Goal: Task Accomplishment & Management: Use online tool/utility

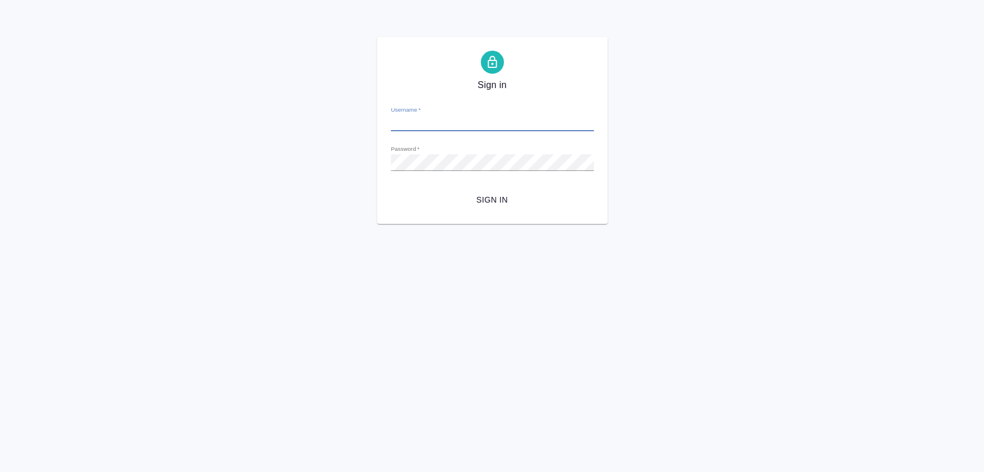
type input "e.matveeva@awatera.com"
click at [493, 211] on div "Sign in Username   * e.matveeva@awatera.com Password   * urlPath   * /Work/68ac…" at bounding box center [492, 130] width 230 height 187
click at [500, 195] on span "Sign in" at bounding box center [492, 200] width 184 height 14
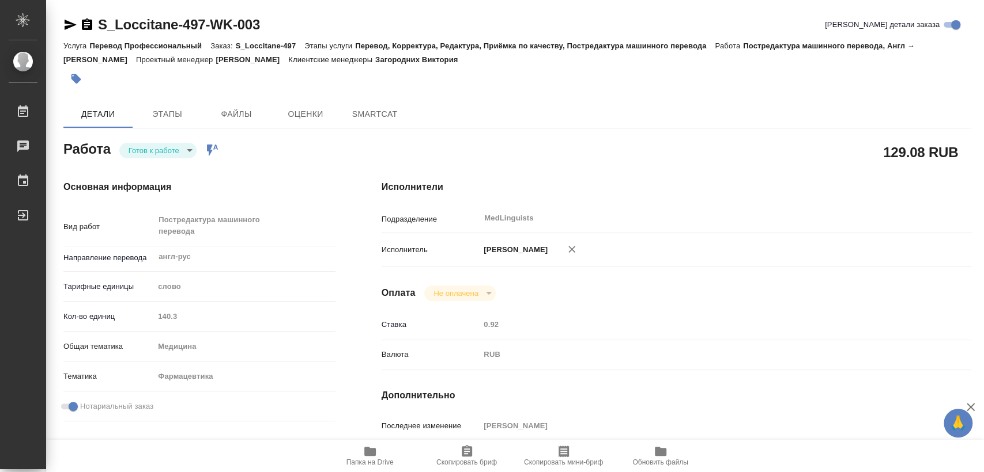
type textarea "x"
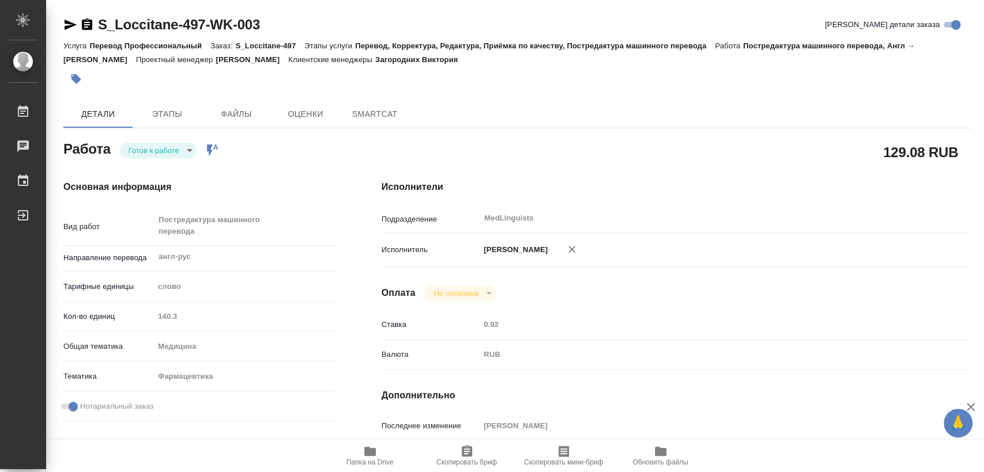
type textarea "x"
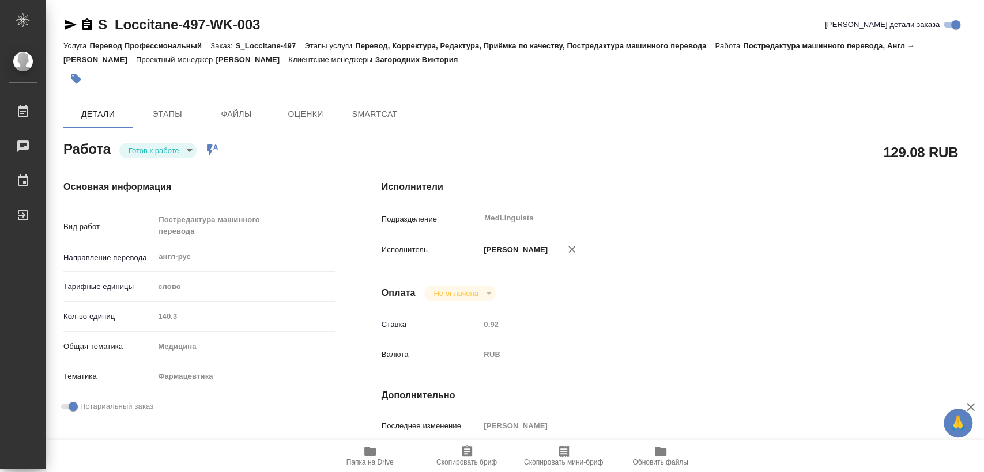
type textarea "x"
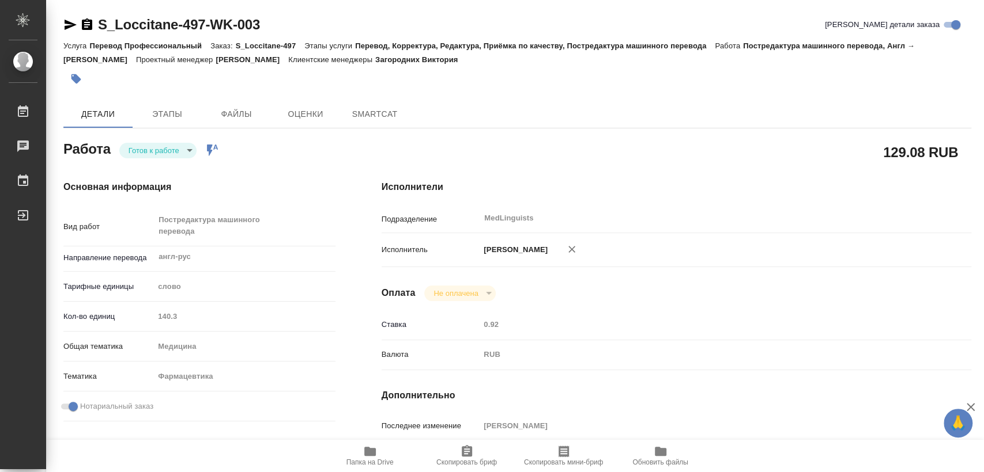
type textarea "x"
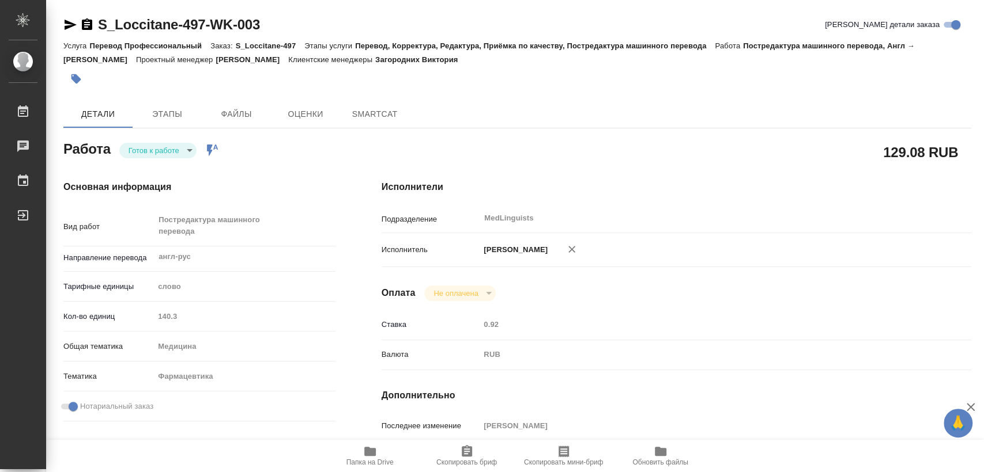
type textarea "x"
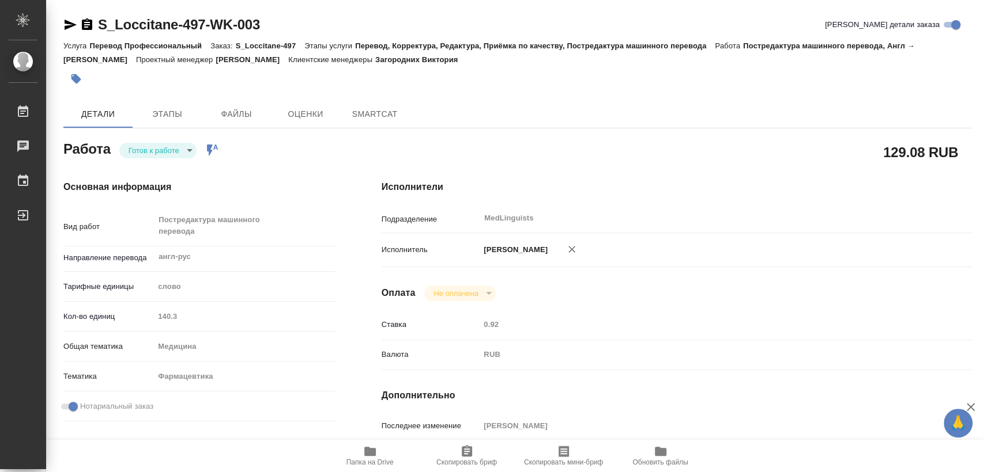
type textarea "x"
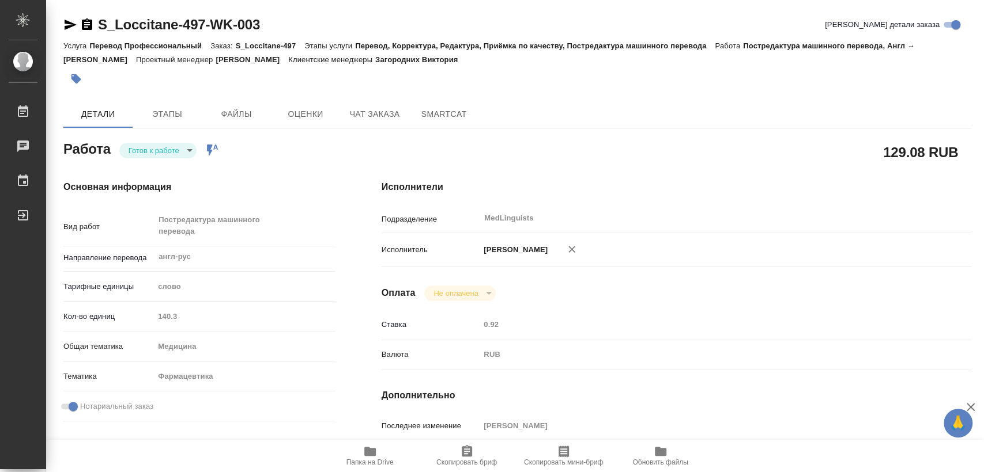
type textarea "x"
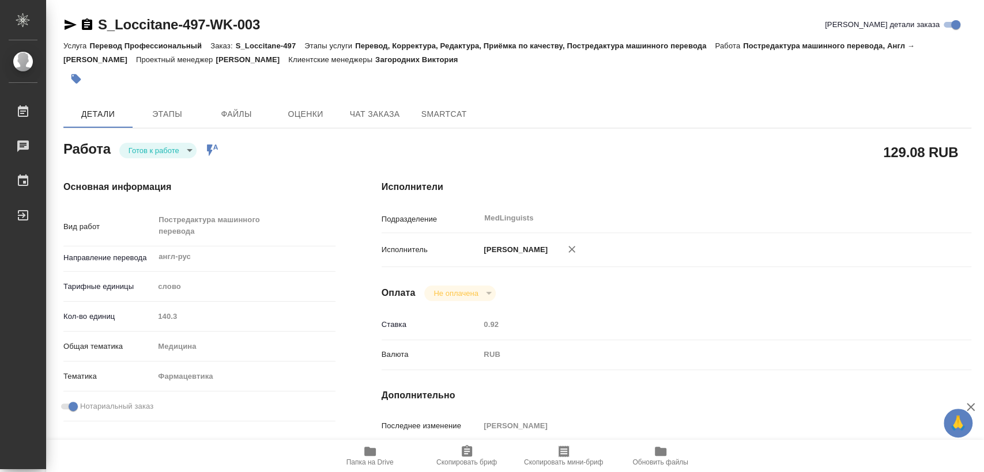
type textarea "x"
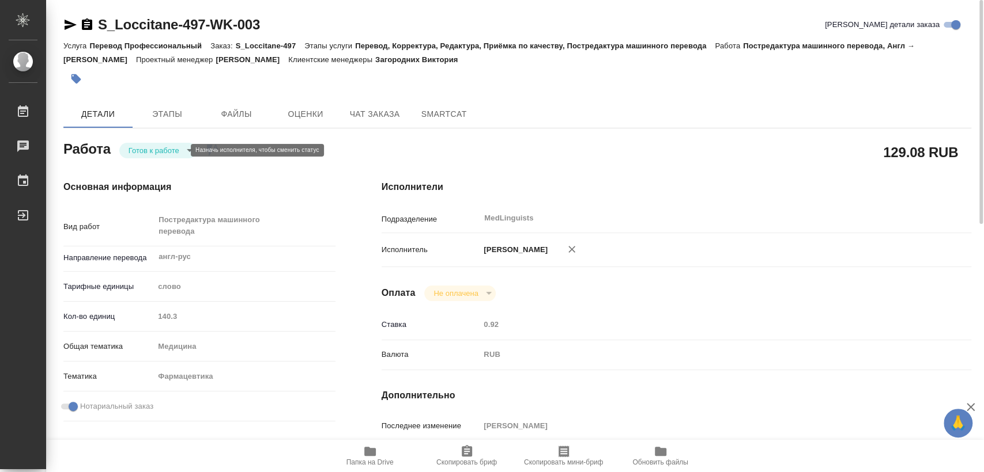
click at [171, 151] on body "🙏 .cls-1 fill:#fff; AWATERA Matveeva Elena Работы 0 Чаты График Выйти S_Loccita…" at bounding box center [492, 236] width 984 height 472
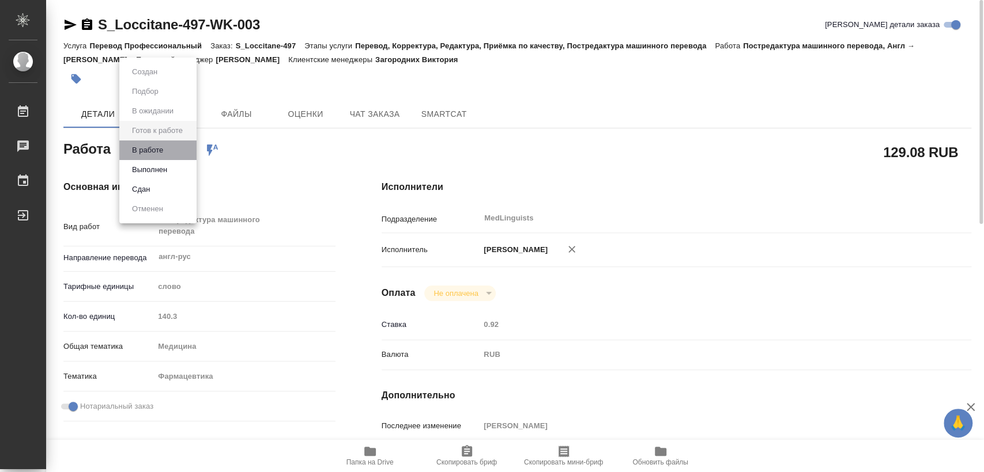
click at [171, 151] on li "В работе" at bounding box center [157, 151] width 77 height 20
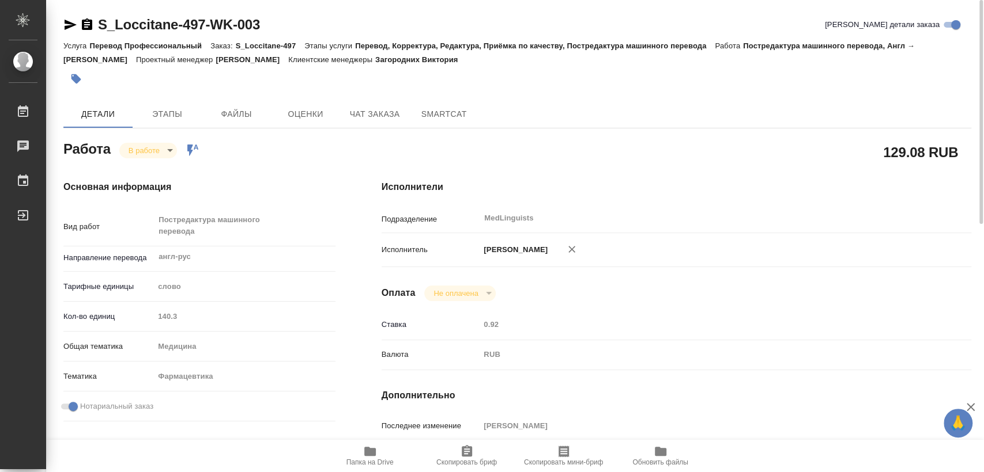
type textarea "x"
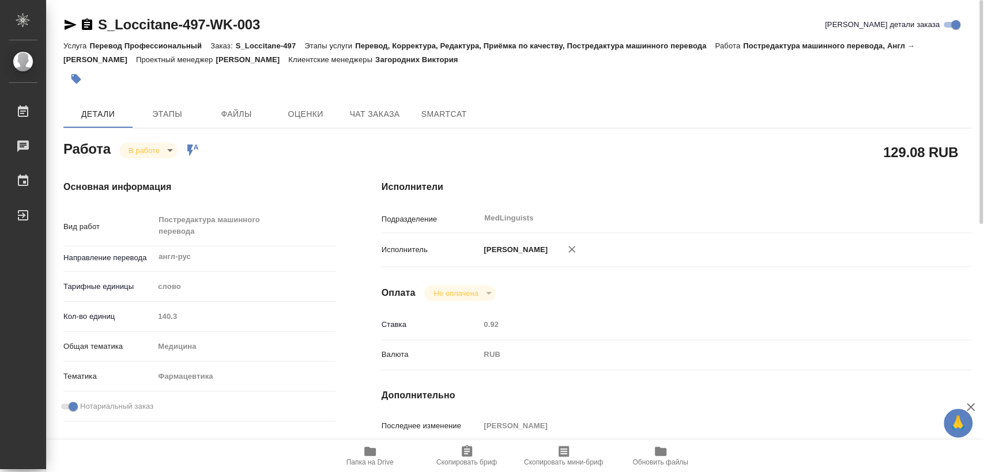
type textarea "x"
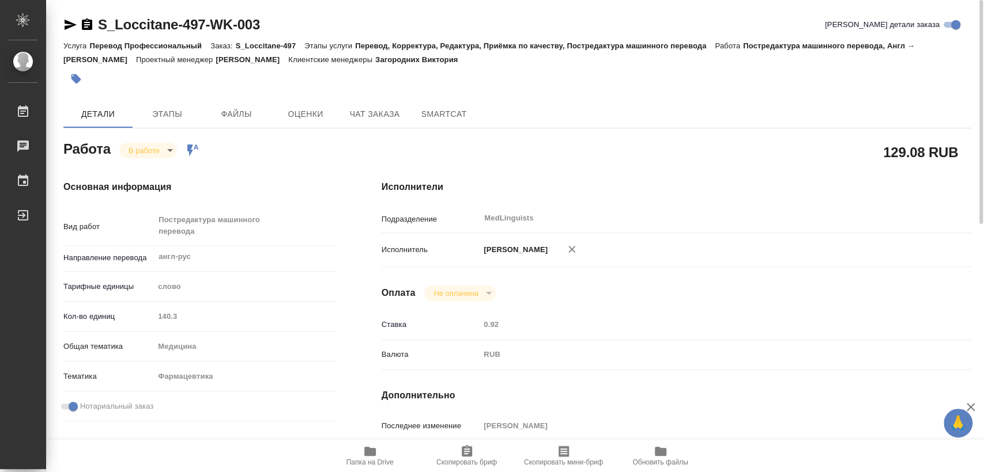
type textarea "x"
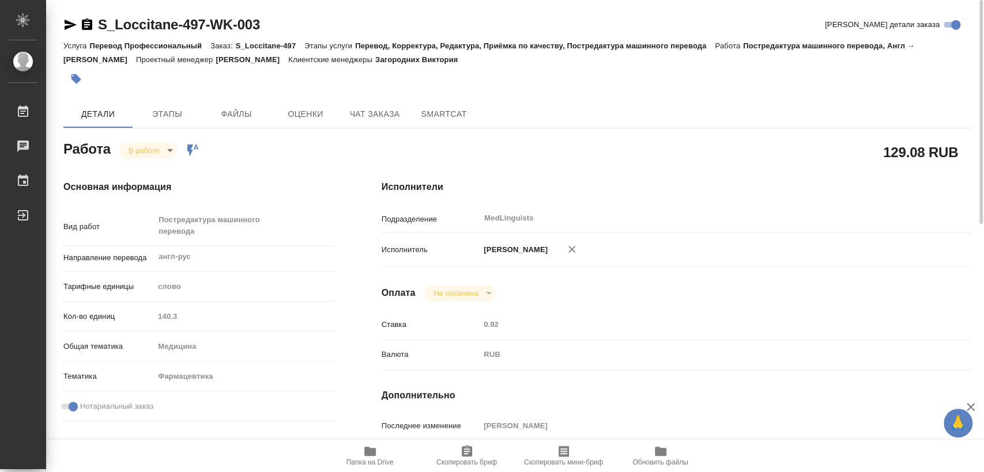
type textarea "x"
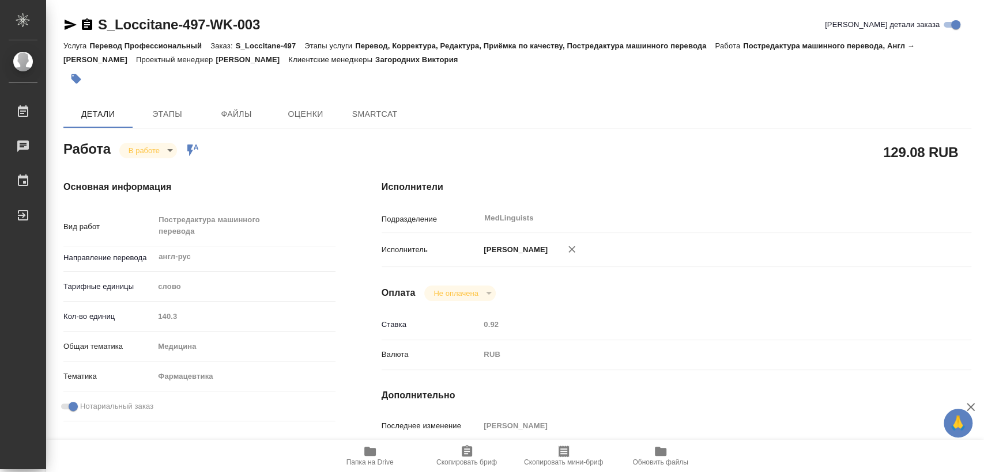
type textarea "x"
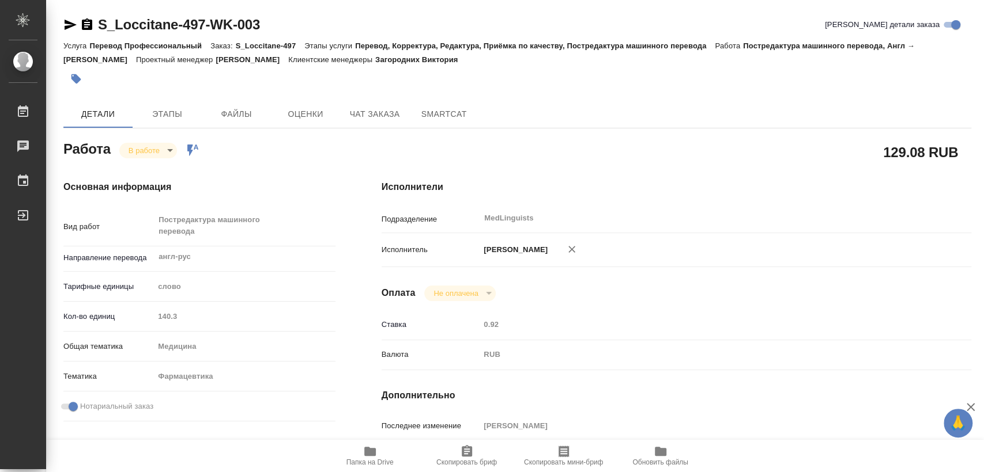
type textarea "x"
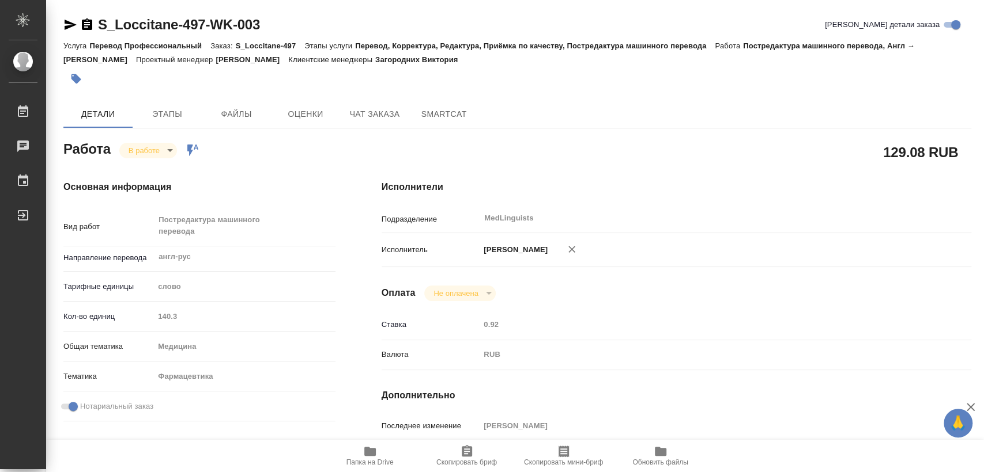
type textarea "x"
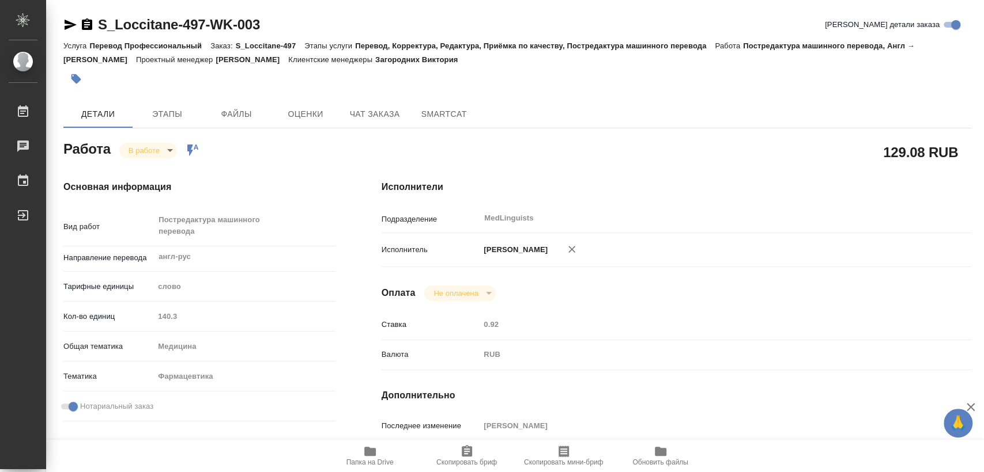
type textarea "x"
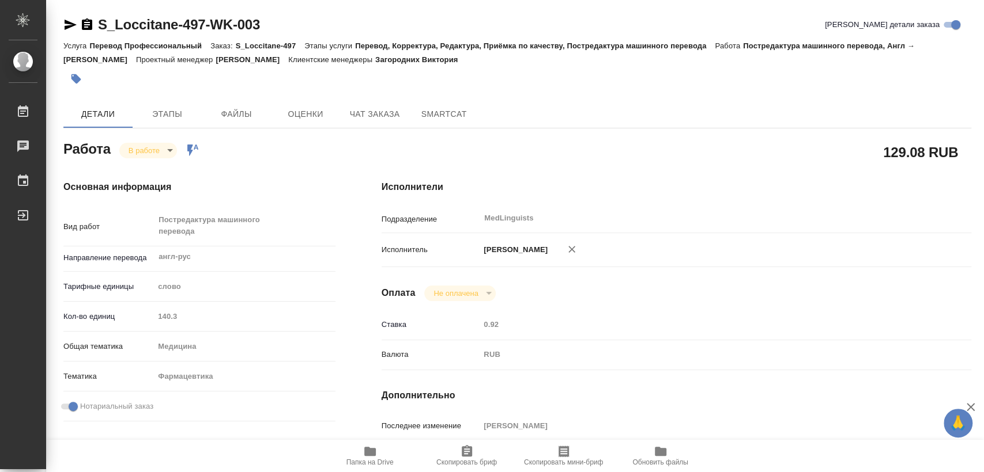
click at [375, 463] on span "Папка на Drive" at bounding box center [369, 463] width 47 height 8
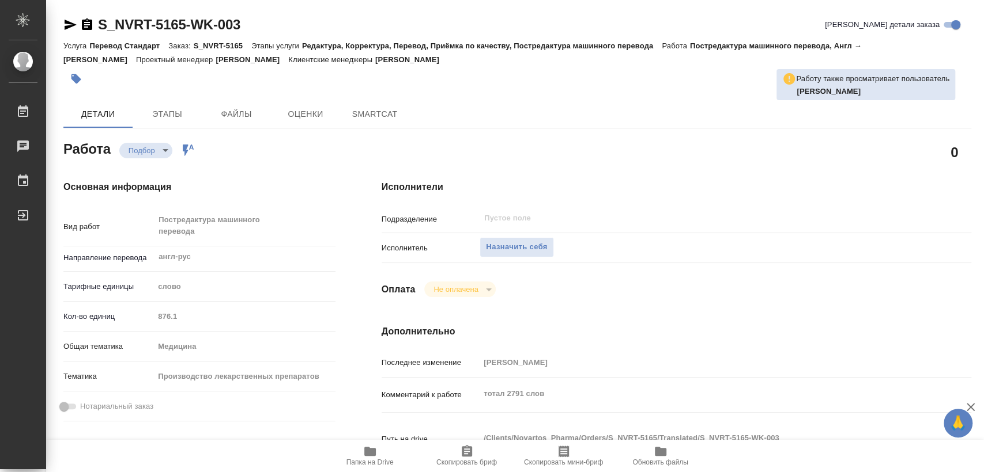
type textarea "x"
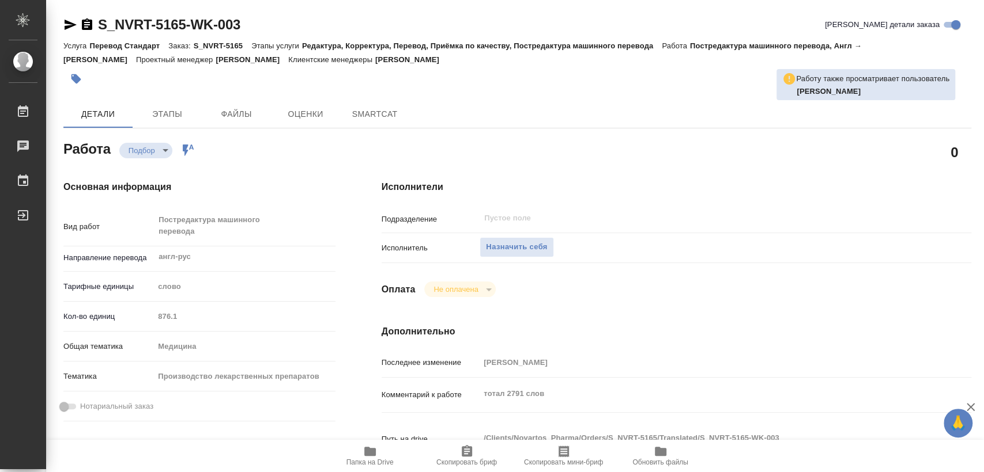
type textarea "x"
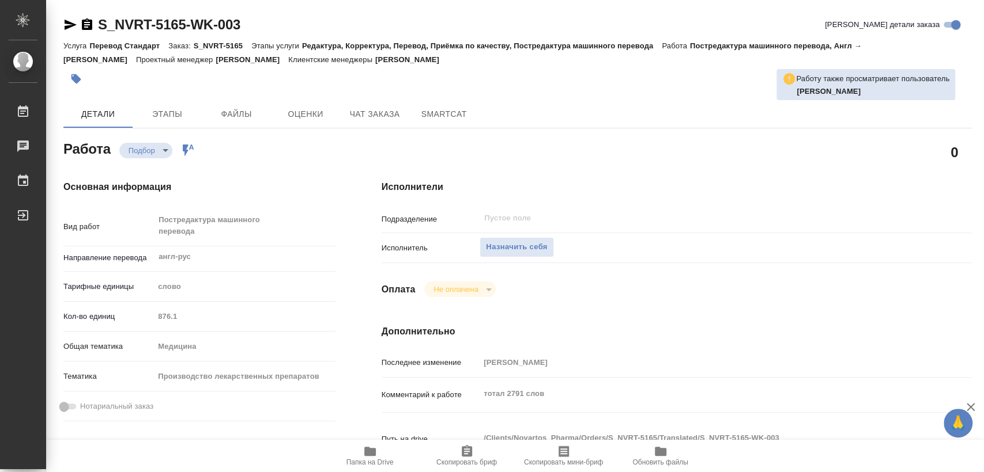
type textarea "x"
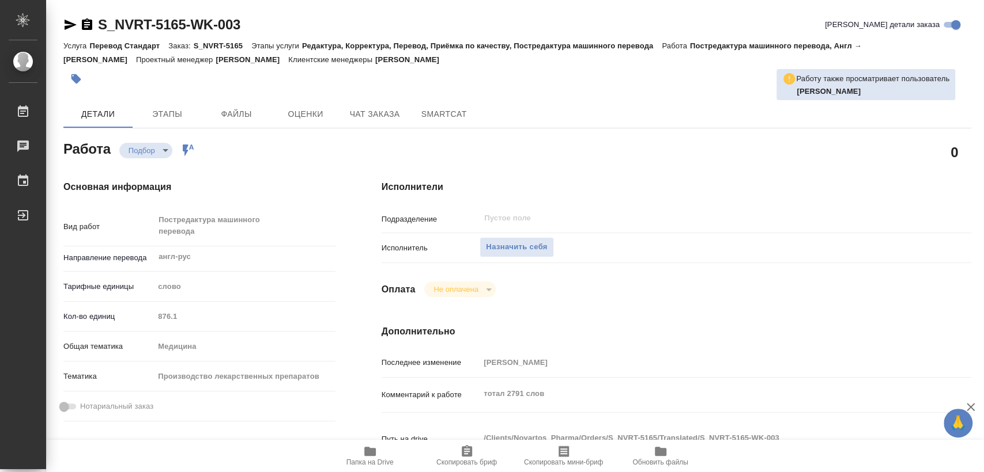
scroll to position [192, 0]
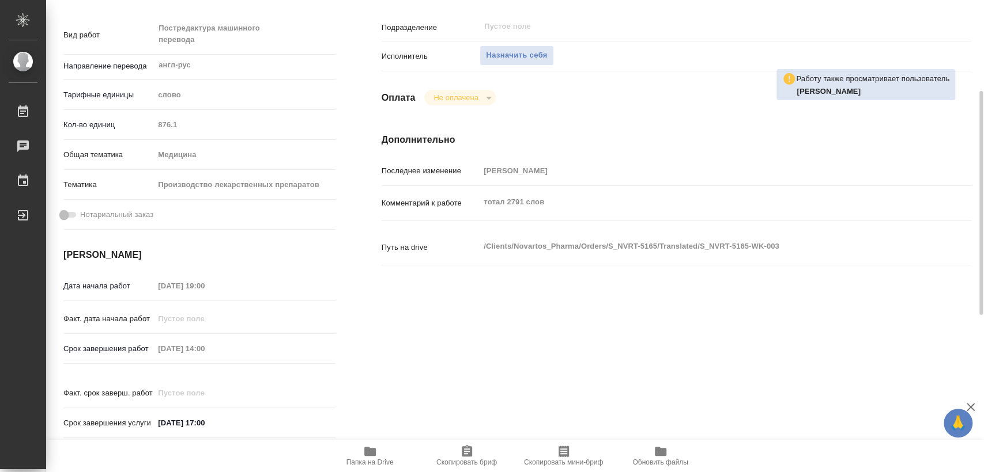
type textarea "x"
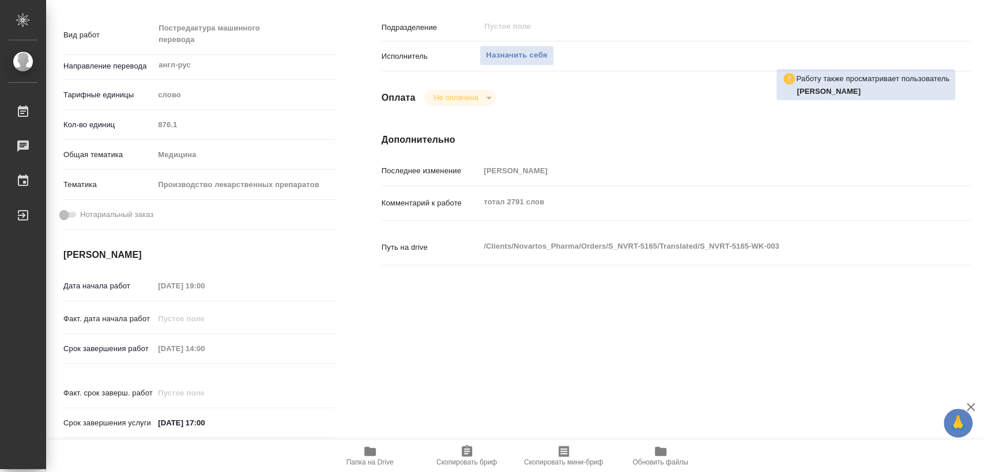
type textarea "x"
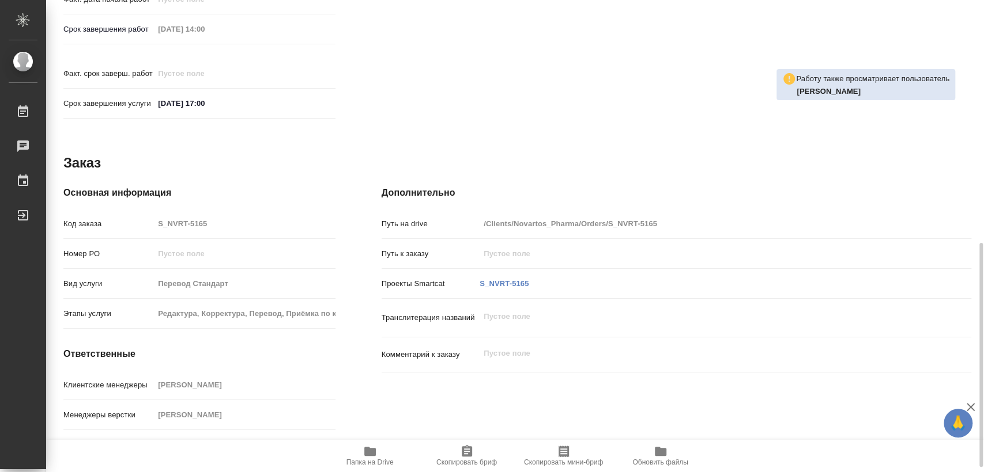
scroll to position [522, 0]
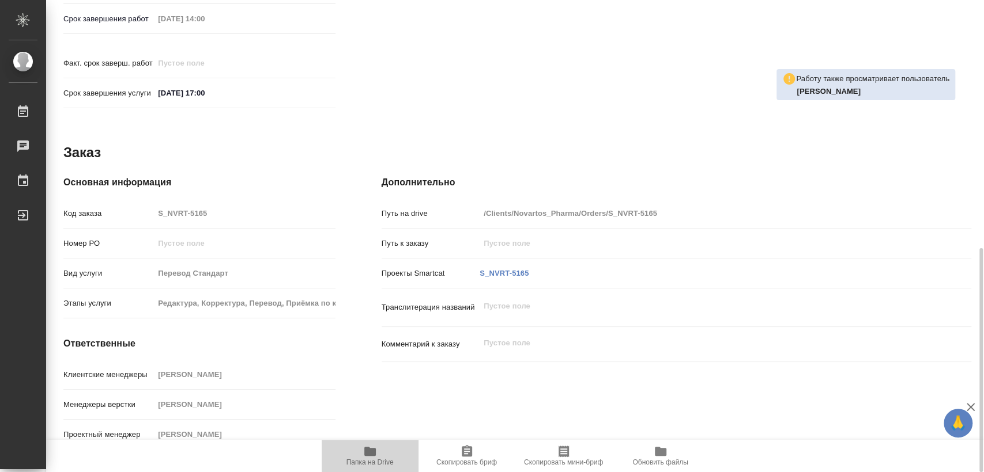
click at [380, 456] on span "Папка на Drive" at bounding box center [369, 456] width 83 height 22
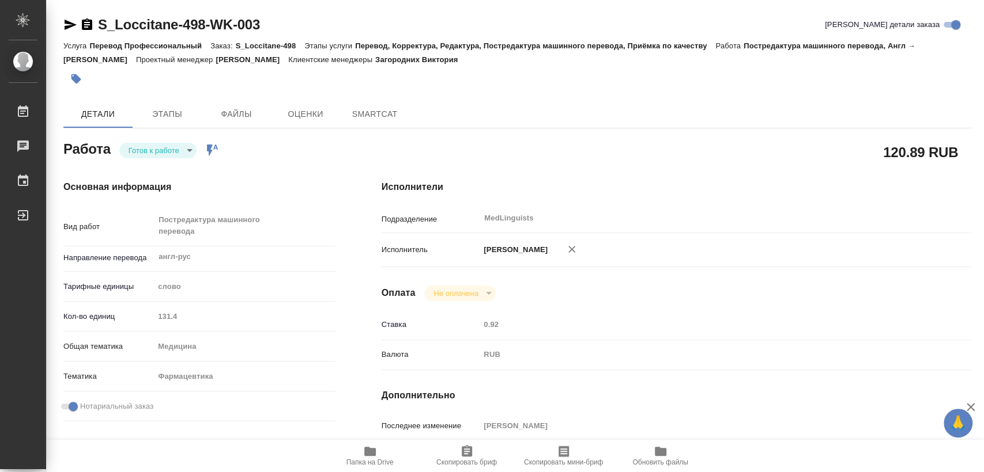
type textarea "x"
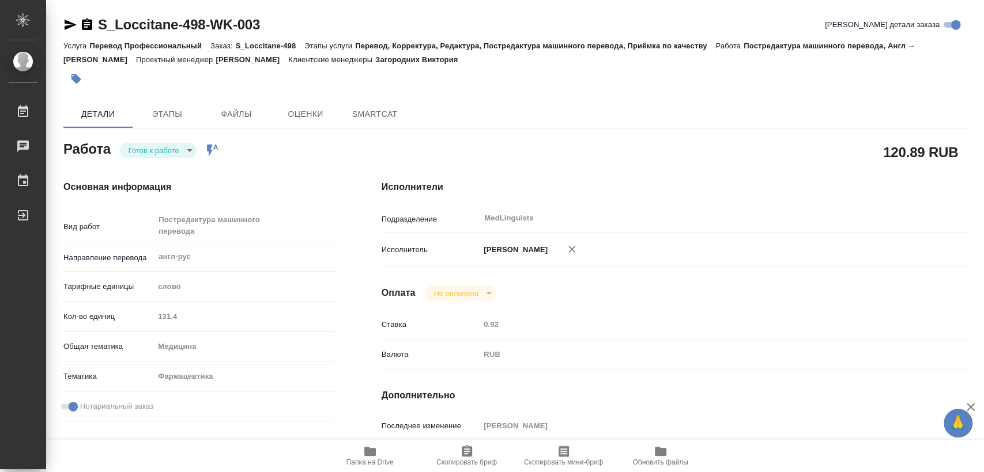
type textarea "x"
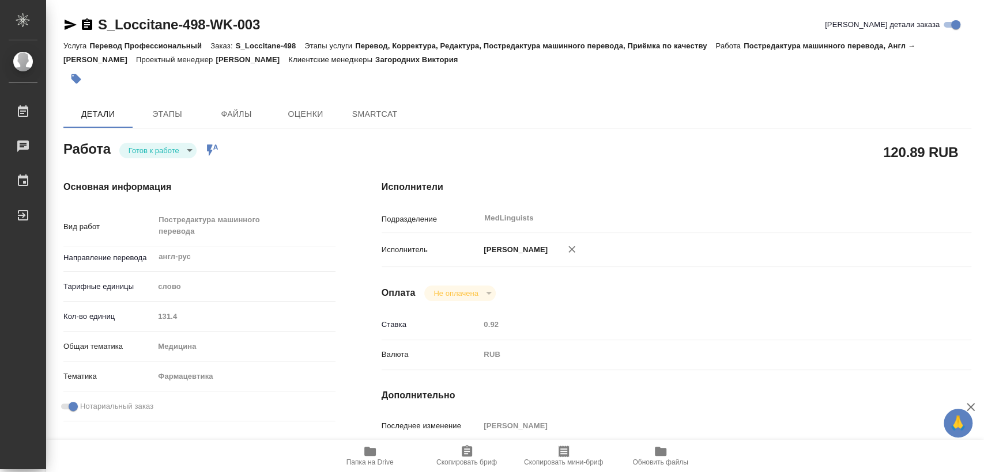
type textarea "x"
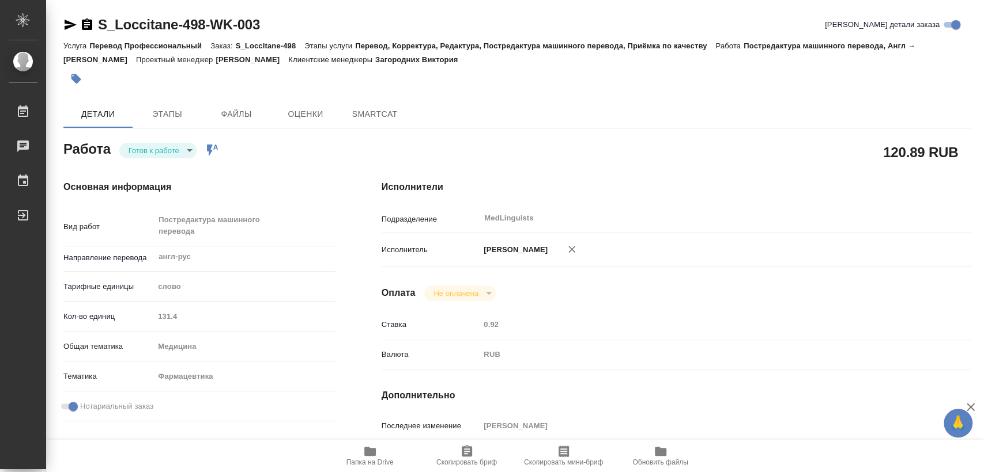
type textarea "x"
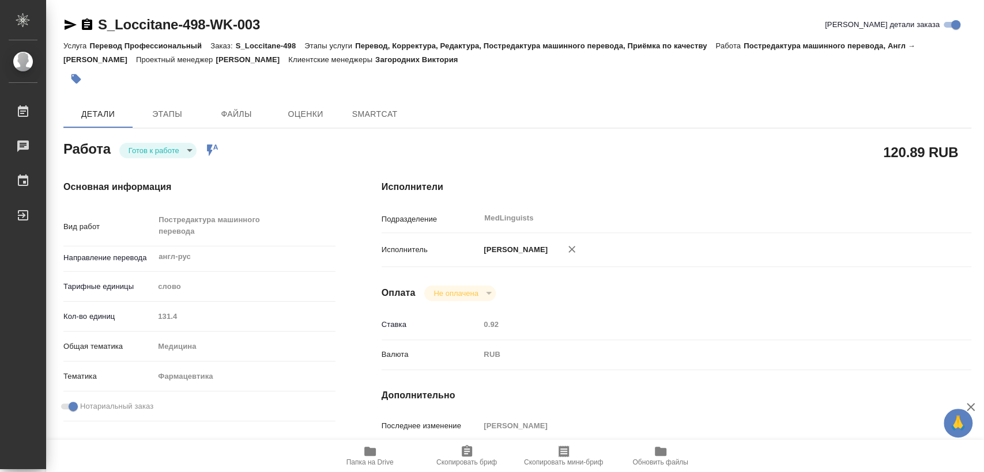
type textarea "x"
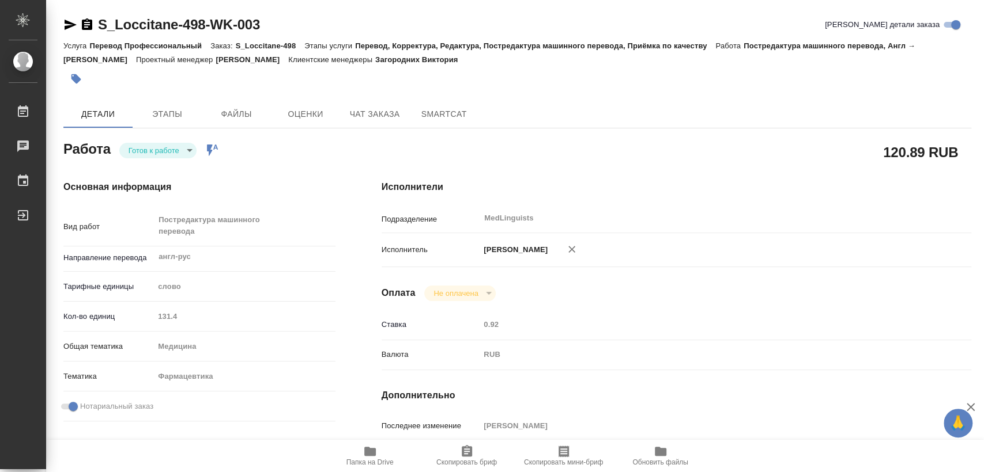
click at [361, 462] on span "Папка на Drive" at bounding box center [369, 463] width 47 height 8
type textarea "x"
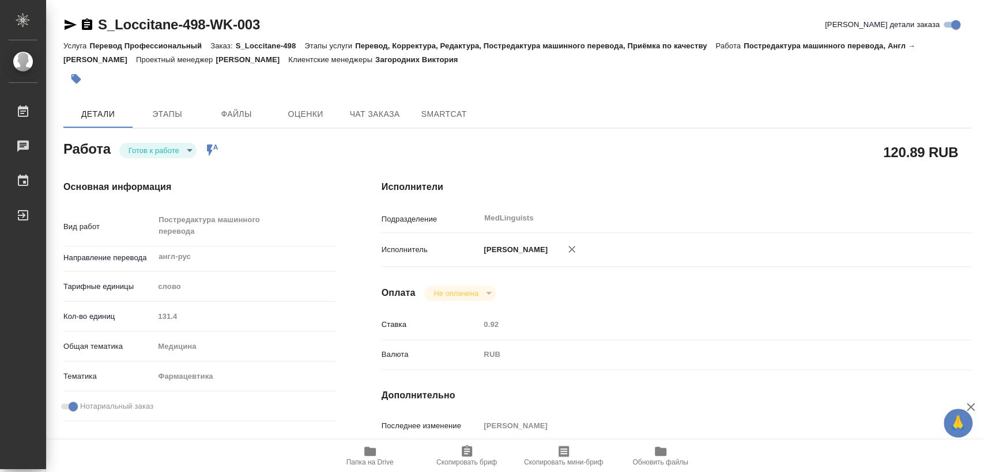
type textarea "x"
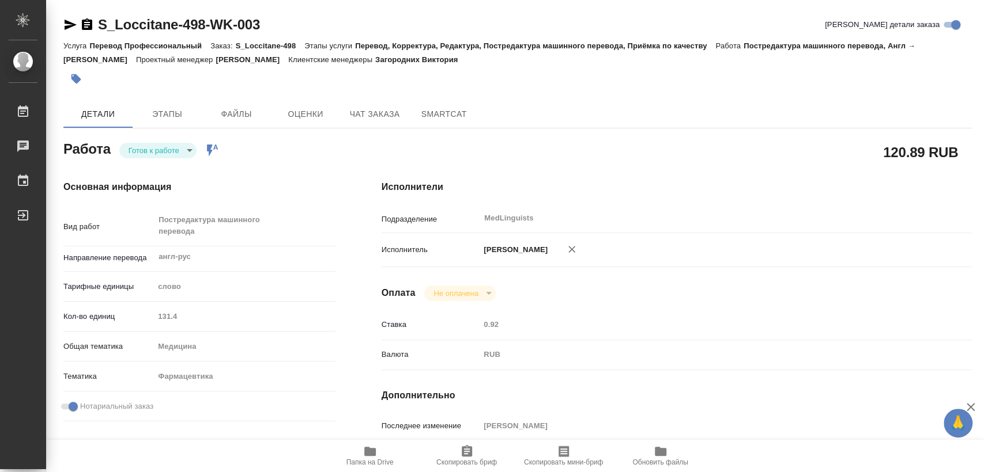
type textarea "x"
click at [172, 150] on body "🙏 .cls-1 fill:#fff; AWATERA [PERSON_NAME] 0 Чаты График Выйти S_Loccitane-498-W…" at bounding box center [492, 236] width 984 height 472
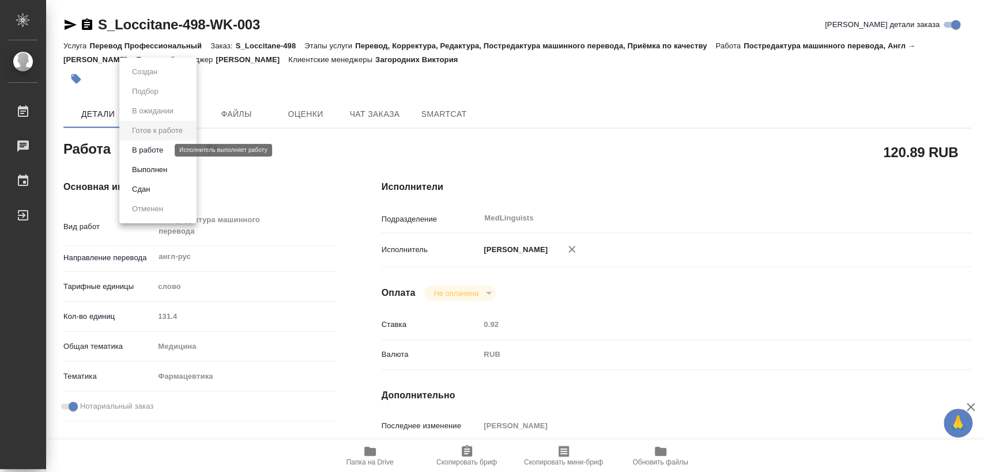
click at [161, 151] on button "В работе" at bounding box center [147, 150] width 38 height 13
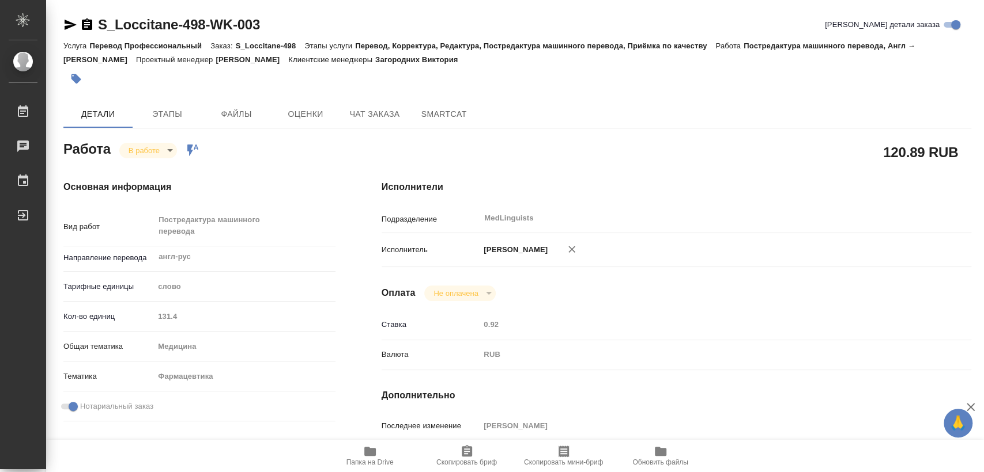
type textarea "x"
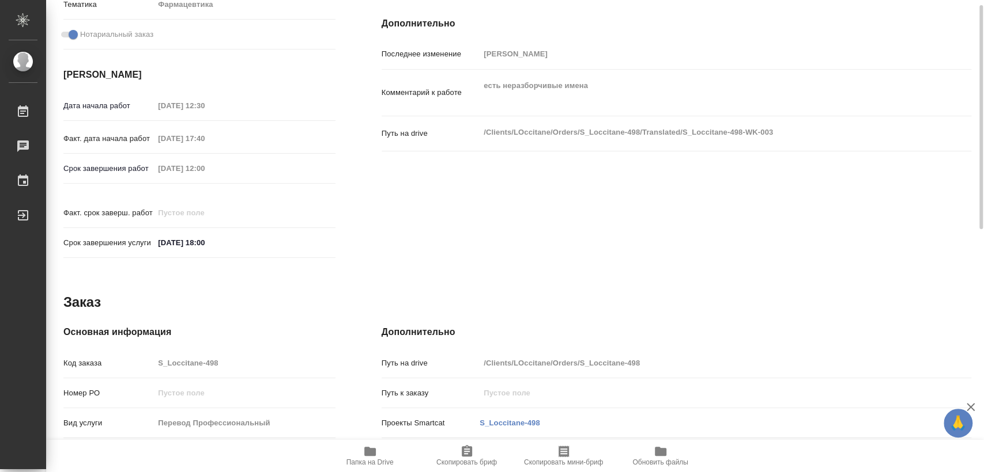
type textarea "x"
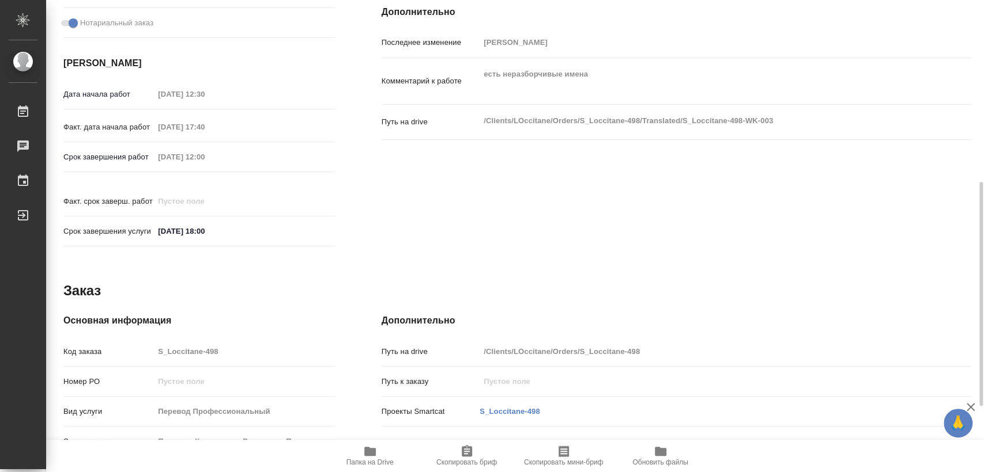
scroll to position [522, 0]
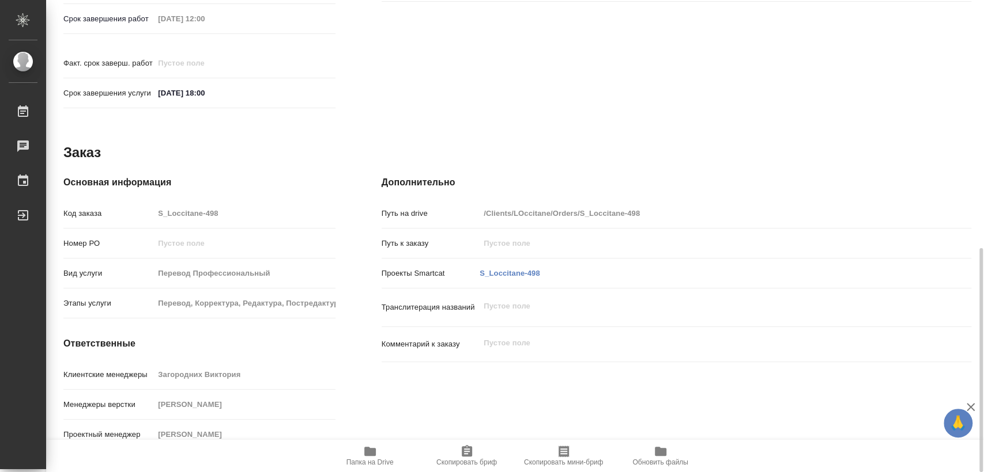
type textarea "x"
